Goal: Information Seeking & Learning: Compare options

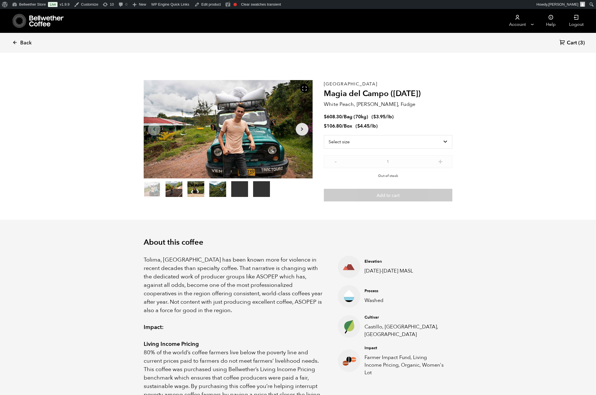
scroll to position [244, 277]
drag, startPoint x: 321, startPoint y: 86, endPoint x: 426, endPoint y: 96, distance: 104.9
click at [426, 96] on section "Your browser does not support the video tag. Your browser does not support the …" at bounding box center [298, 141] width 337 height 158
copy section "Your browser does not support the video tag. Your browser does not support the …"
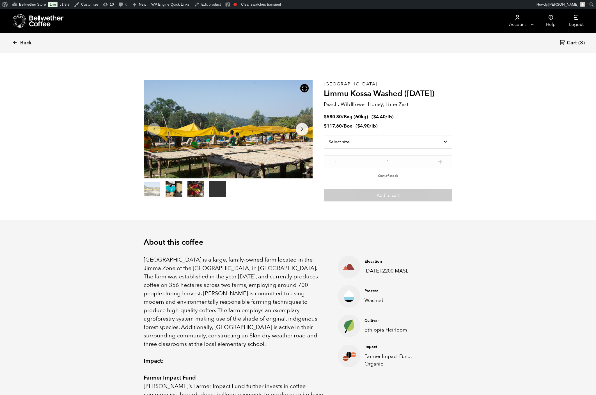
scroll to position [244, 277]
click at [32, 44] on span "Back" at bounding box center [26, 43] width 12 height 7
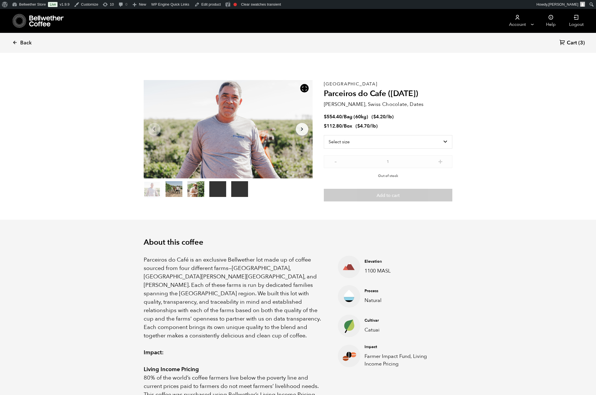
scroll to position [244, 277]
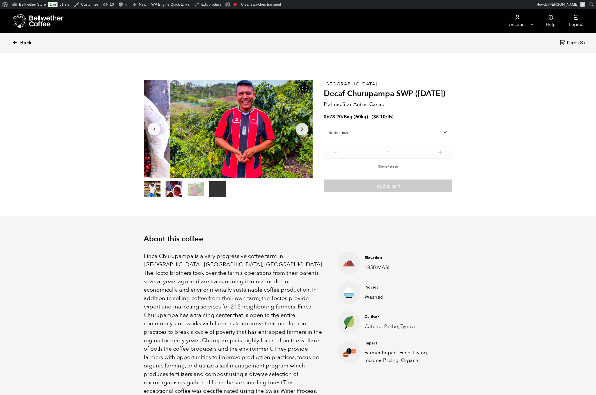
click at [32, 44] on span "Back" at bounding box center [26, 43] width 12 height 7
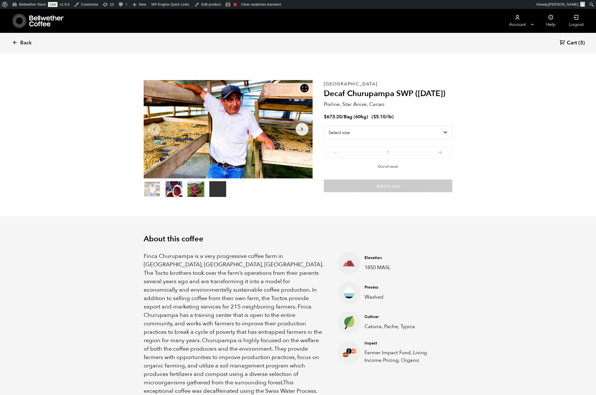
scroll to position [244, 277]
click at [29, 5] on link "Bellwether Store" at bounding box center [29, 4] width 38 height 9
